Goal: Information Seeking & Learning: Learn about a topic

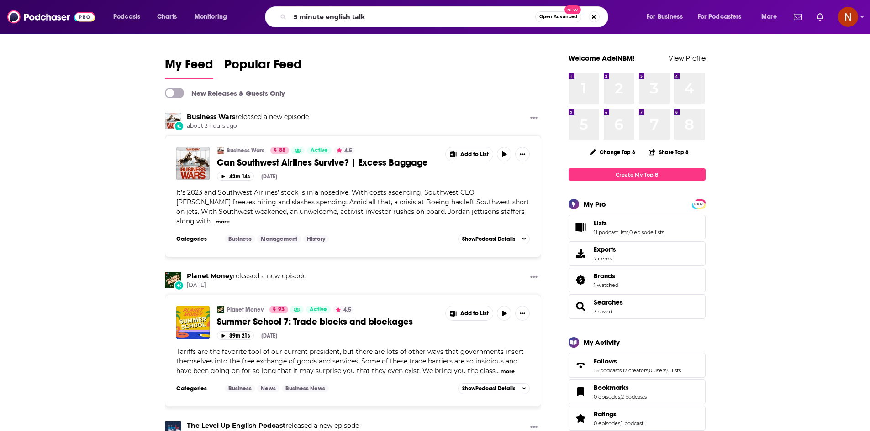
type input "5 minute english talk"
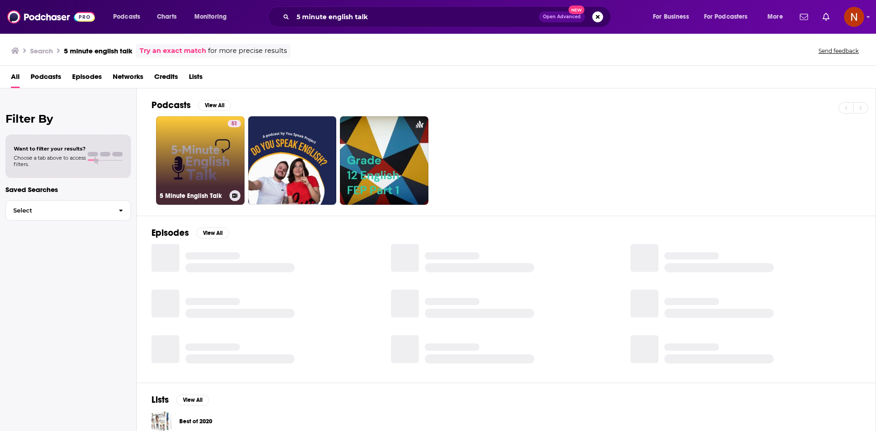
click at [187, 170] on link "51 5 Minute English Talk" at bounding box center [200, 160] width 89 height 89
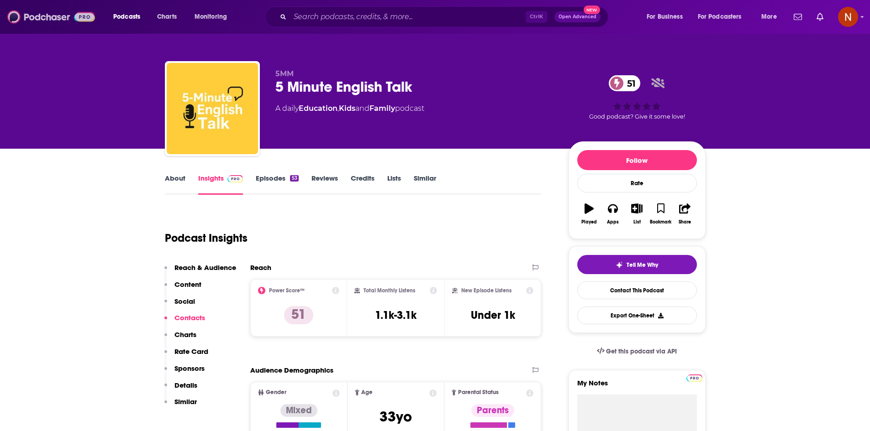
click at [80, 18] on img at bounding box center [51, 16] width 88 height 17
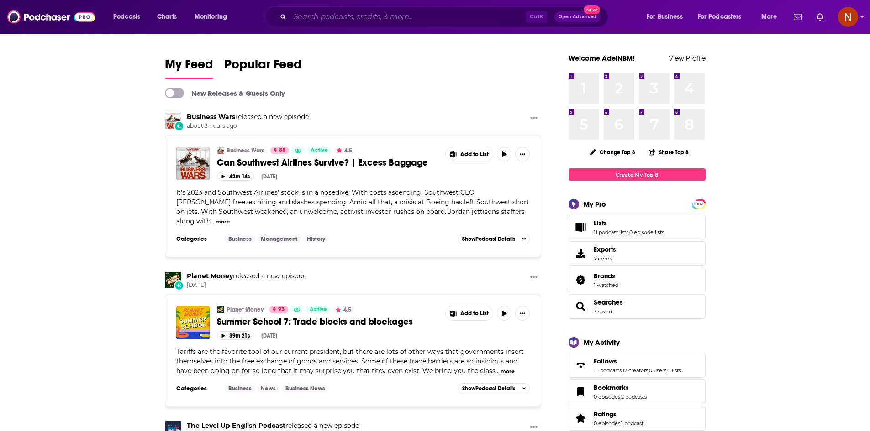
click at [435, 18] on input "Search podcasts, credits, & more..." at bounding box center [408, 17] width 236 height 15
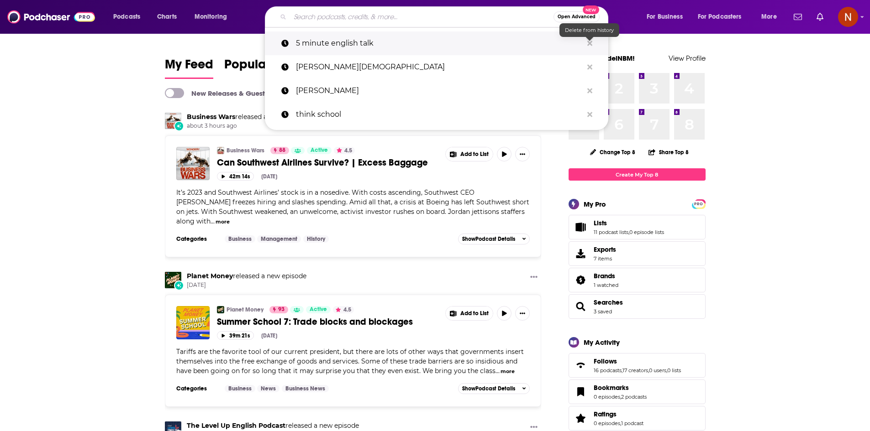
click at [588, 44] on icon "Search podcasts, credits, & more..." at bounding box center [589, 43] width 5 height 5
